Goal: Information Seeking & Learning: Check status

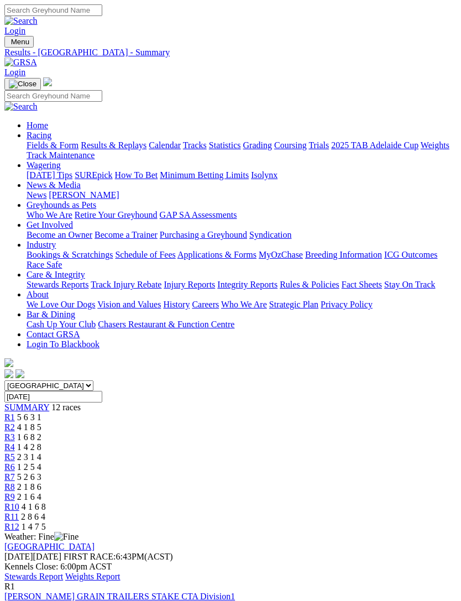
scroll to position [0, 48]
click at [19, 522] on span "R12" at bounding box center [11, 526] width 15 height 9
click at [19, 512] on span "R11" at bounding box center [11, 516] width 14 height 9
click at [19, 502] on link "R10" at bounding box center [11, 506] width 15 height 9
click at [15, 492] on link "R9" at bounding box center [9, 496] width 11 height 9
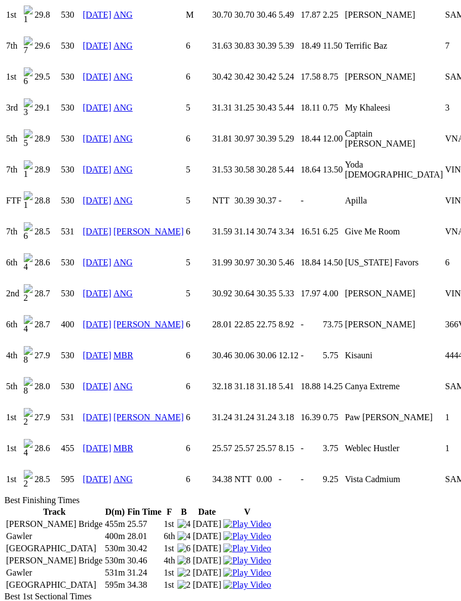
scroll to position [985, 0]
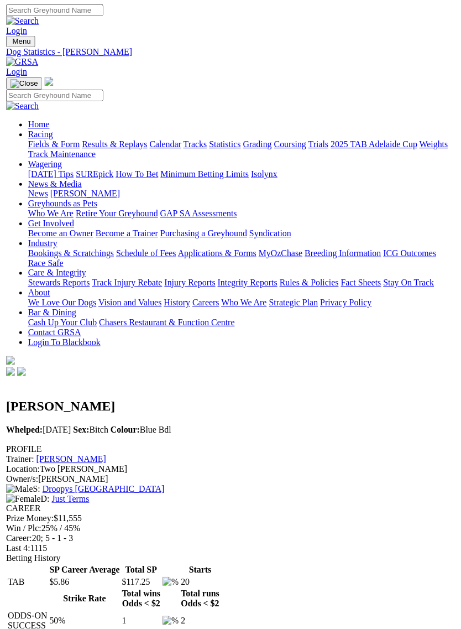
scroll to position [13, 0]
